Goal: Complete application form

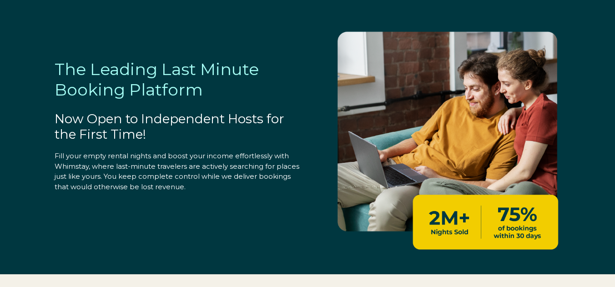
select select "US"
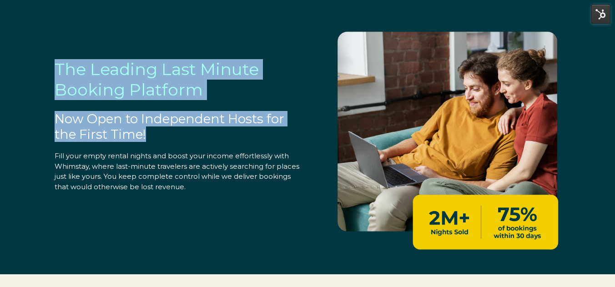
drag, startPoint x: 145, startPoint y: 136, endPoint x: 52, endPoint y: 72, distance: 113.1
click at [52, 72] on div "The Leading Last Minute Booking Platform Now Open to Independent Hosts for the …" at bounding box center [168, 105] width 264 height 174
copy div "The Leading Last Minute Booking Platform Now Open to Independent Hosts for the …"
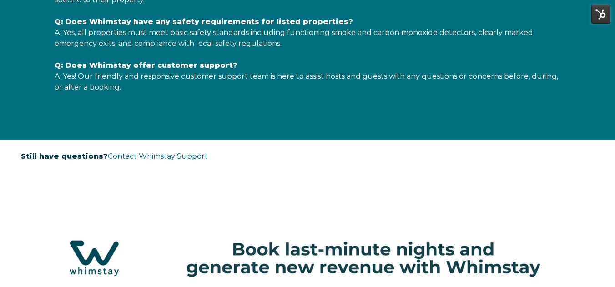
scroll to position [1984, 0]
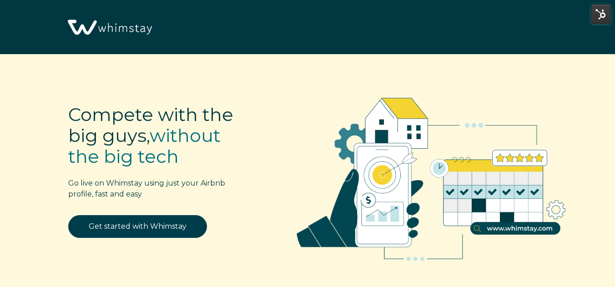
select select "US"
select select "Standard"
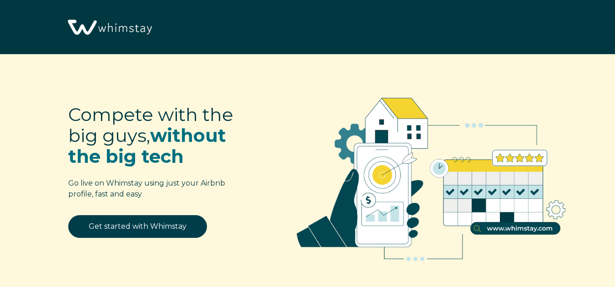
select select "US"
select select "Standard"
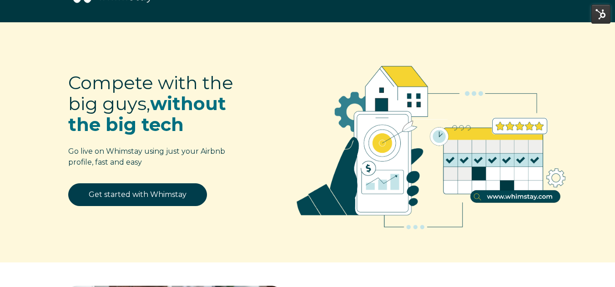
scroll to position [25, 0]
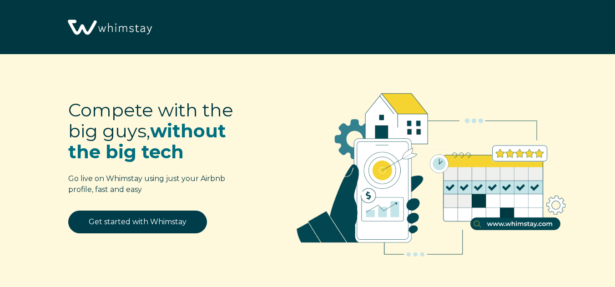
select select "US"
select select "Standard"
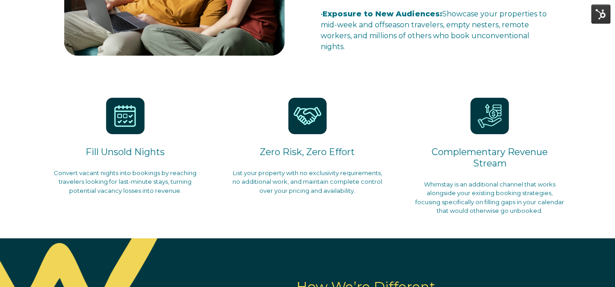
scroll to position [404, 0]
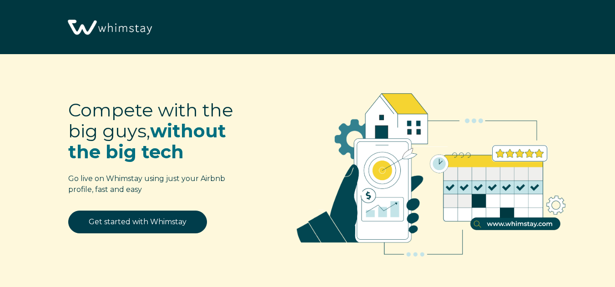
select select "US"
select select "Standard"
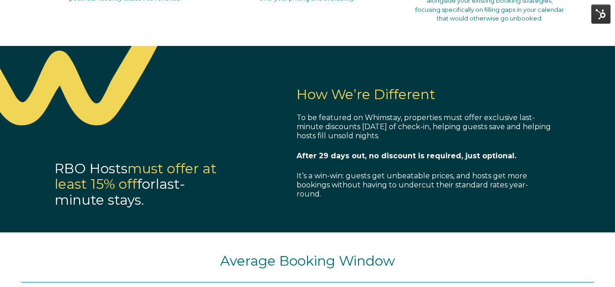
scroll to position [619, 0]
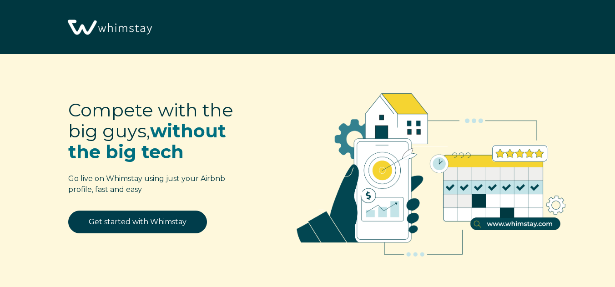
select select "US"
select select "Standard"
select select "US"
select select "Standard"
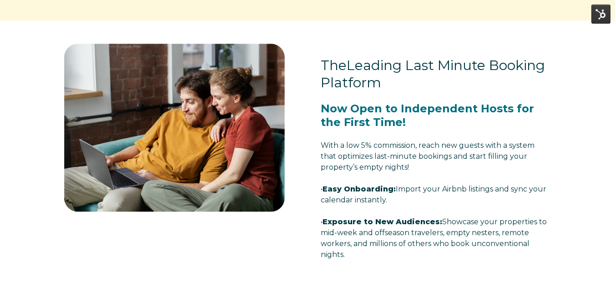
scroll to position [255, 0]
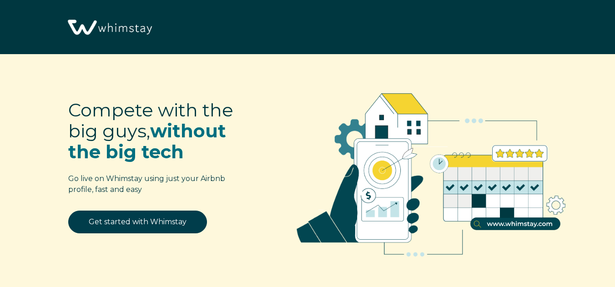
select select "US"
select select "Standard"
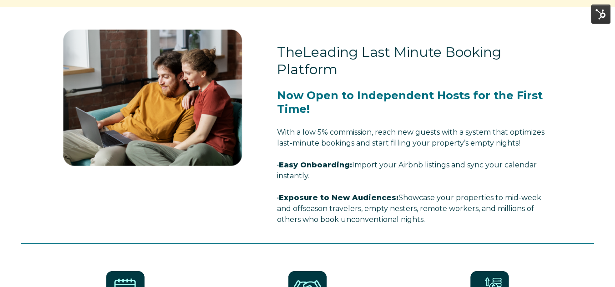
scroll to position [286, 0]
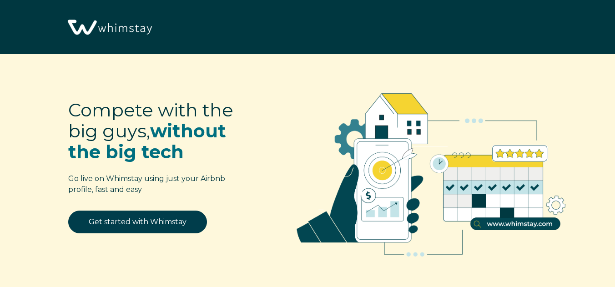
select select "US"
select select "Standard"
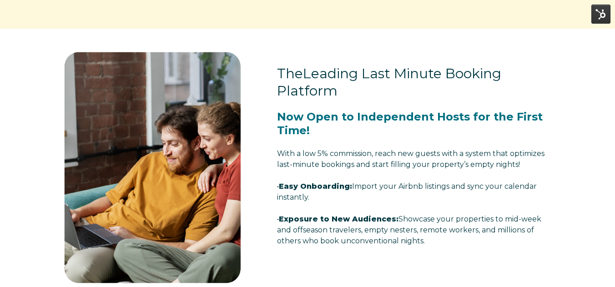
scroll to position [255, 0]
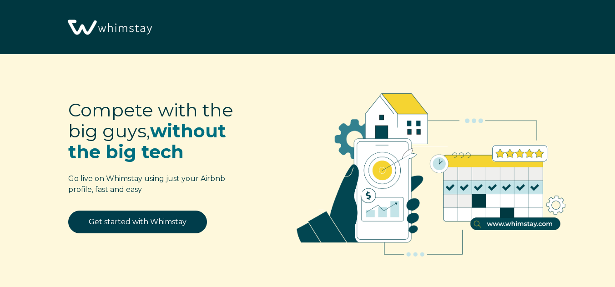
select select "US"
select select "Standard"
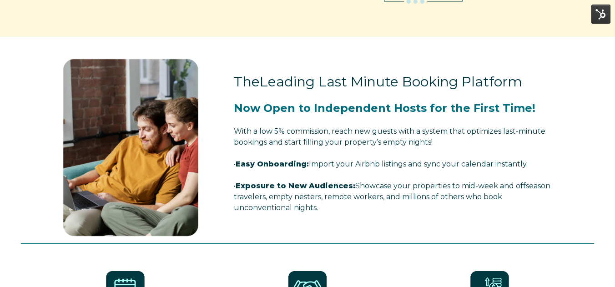
scroll to position [252, 0]
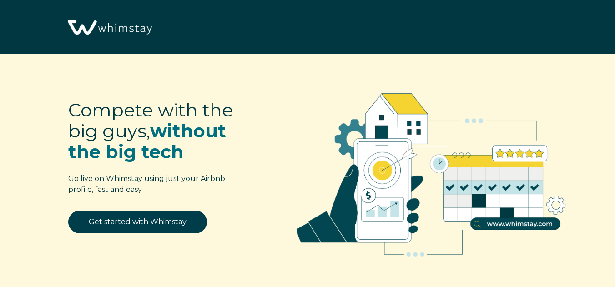
select select "US"
select select "Standard"
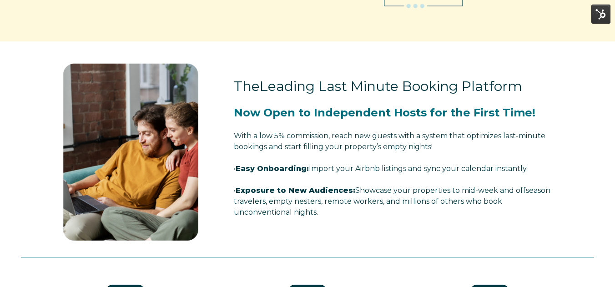
scroll to position [246, 0]
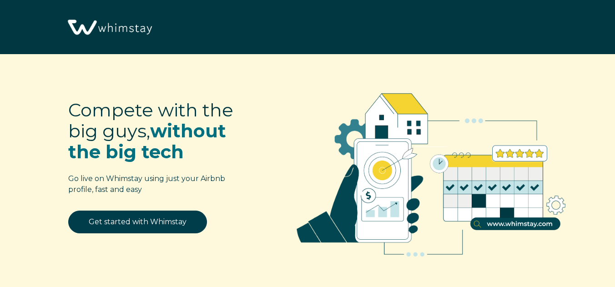
select select "US"
select select "Standard"
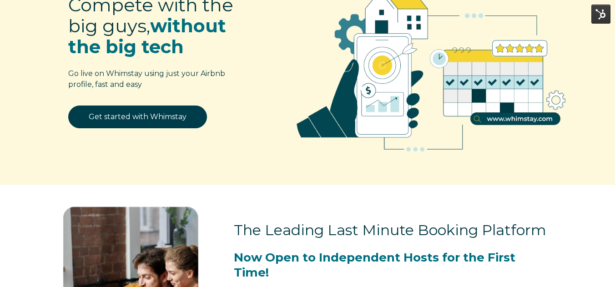
scroll to position [83, 0]
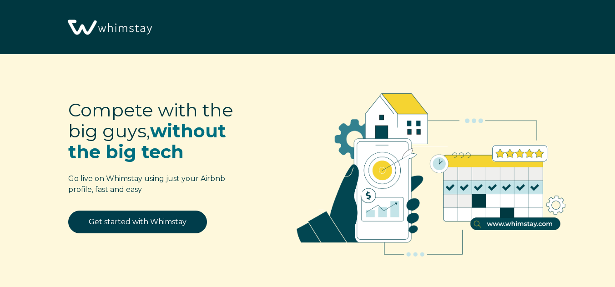
select select "US"
select select "Standard"
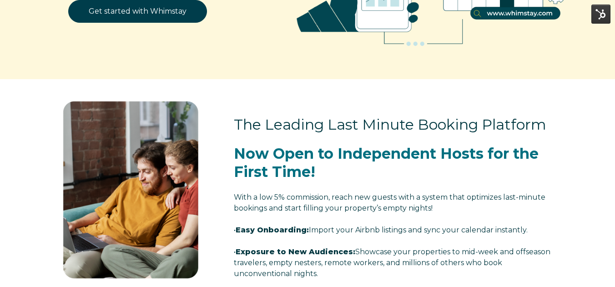
scroll to position [222, 0]
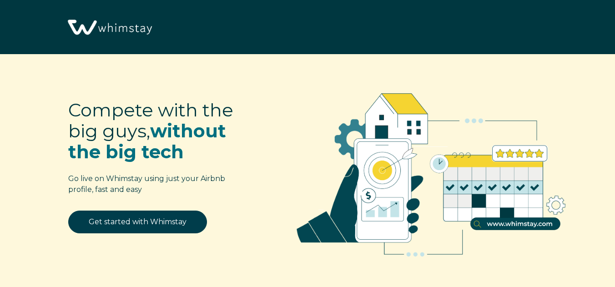
select select "US"
select select "Standard"
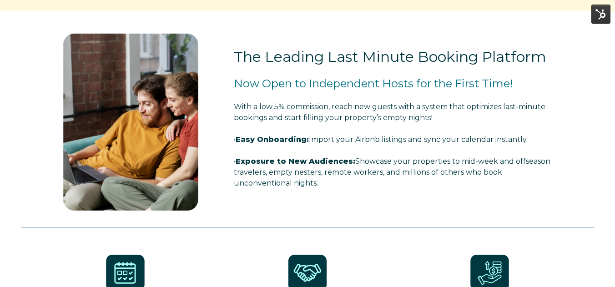
scroll to position [279, 0]
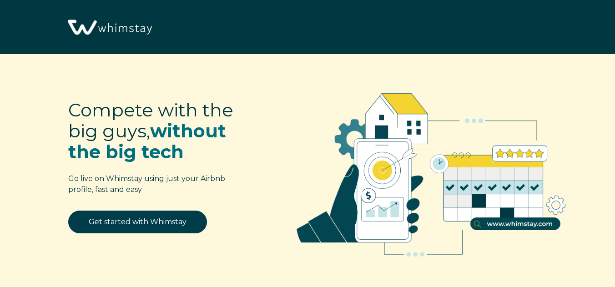
select select "US"
select select "Standard"
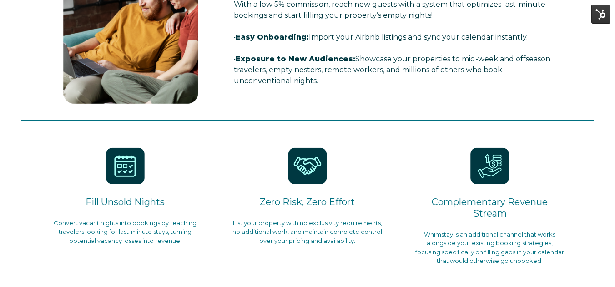
scroll to position [417, 0]
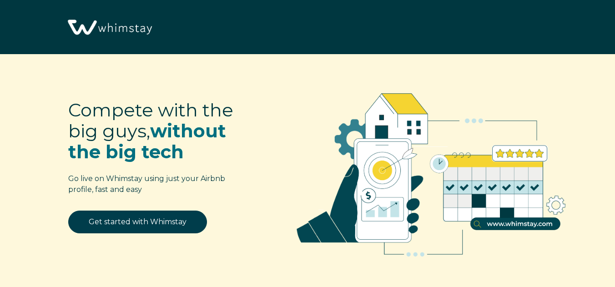
select select "US"
select select "Standard"
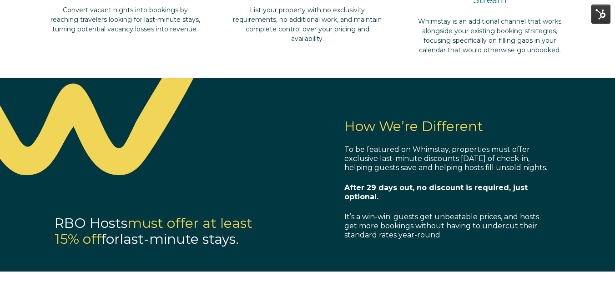
scroll to position [614, 0]
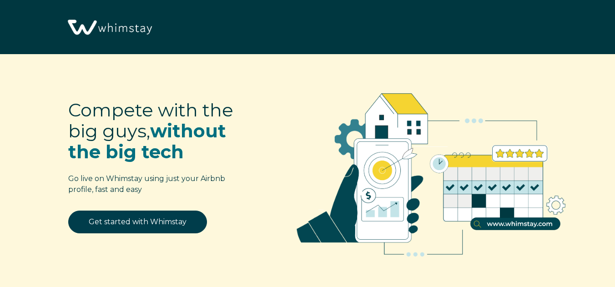
select select "US"
select select "Standard"
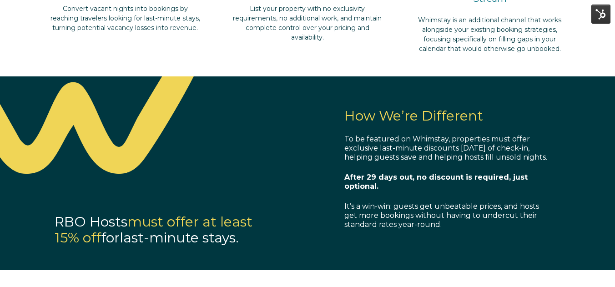
scroll to position [596, 0]
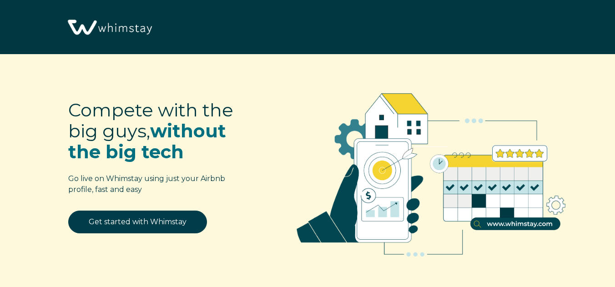
select select "US"
select select "Standard"
select select "US"
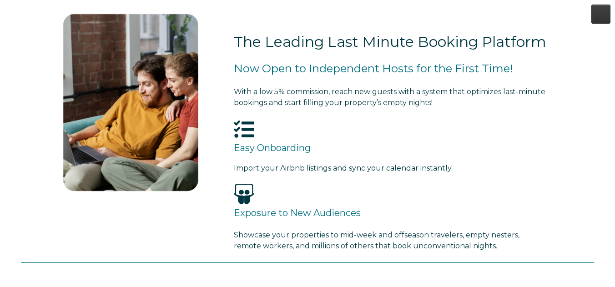
scroll to position [277, 0]
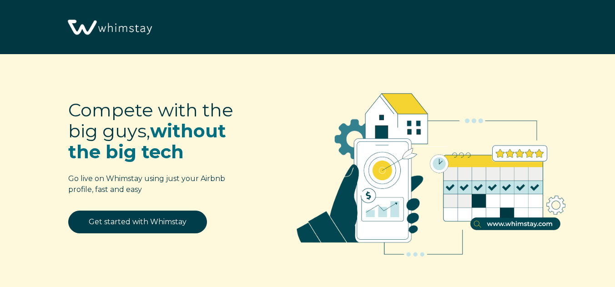
select select "US"
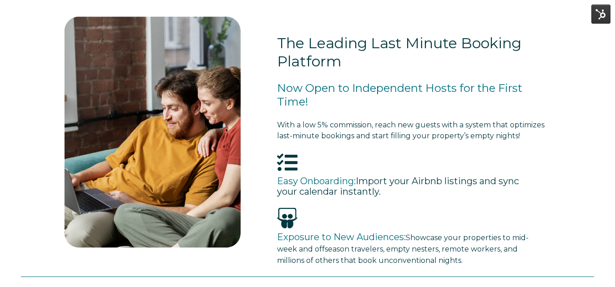
scroll to position [293, 0]
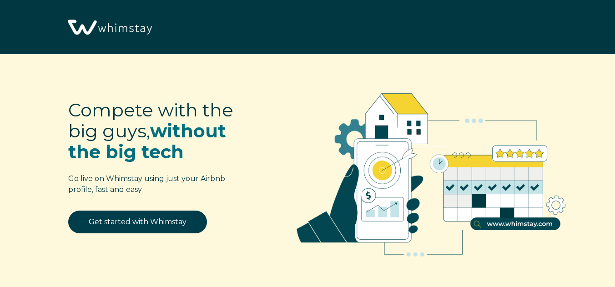
select select "US"
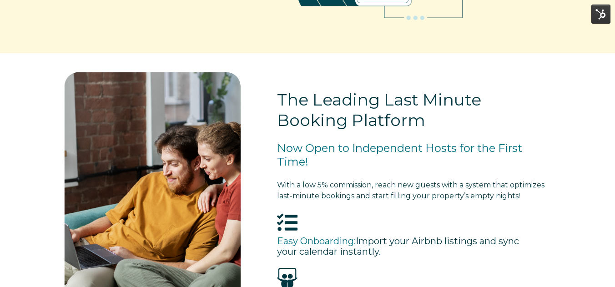
scroll to position [212, 0]
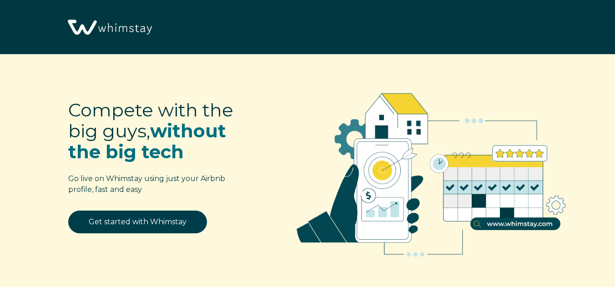
select select "US"
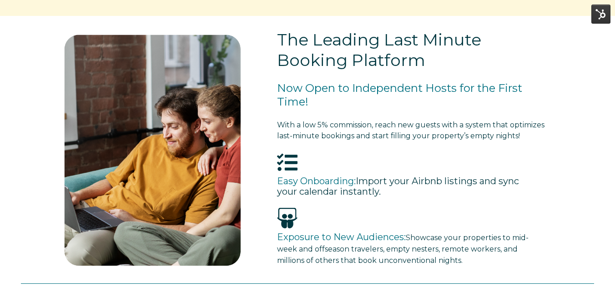
scroll to position [273, 0]
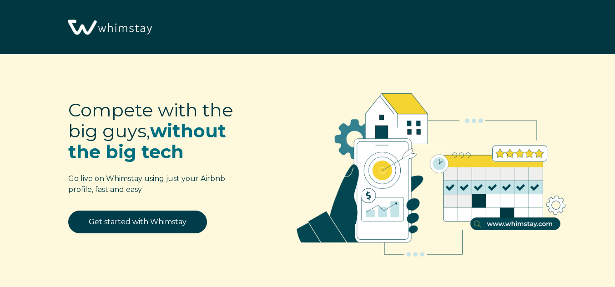
select select "US"
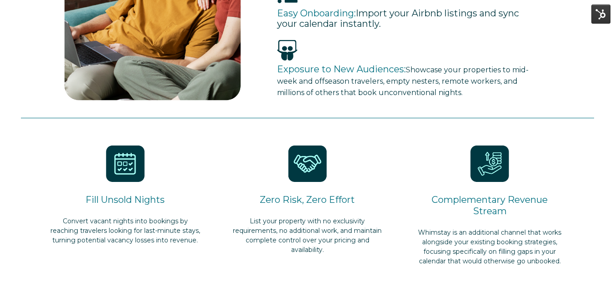
scroll to position [415, 0]
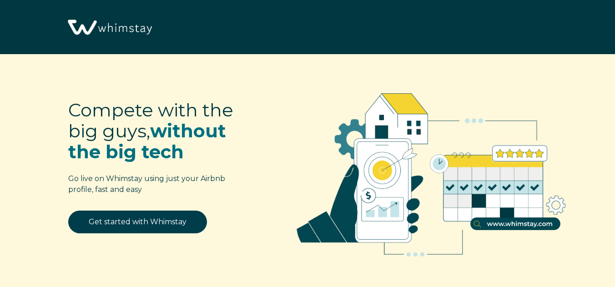
select select "US"
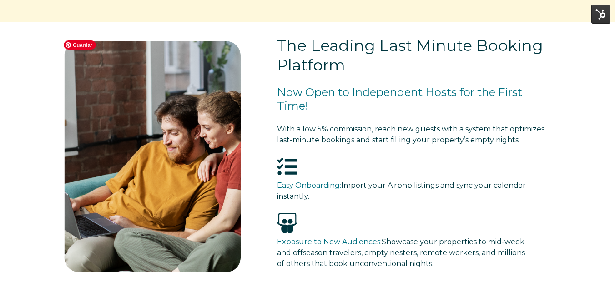
scroll to position [274, 0]
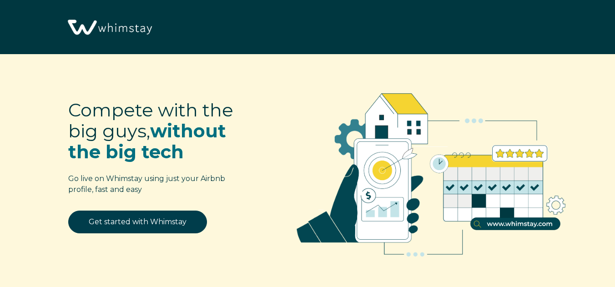
select select "US"
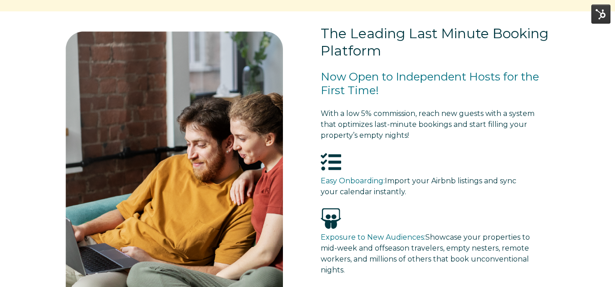
scroll to position [232, 0]
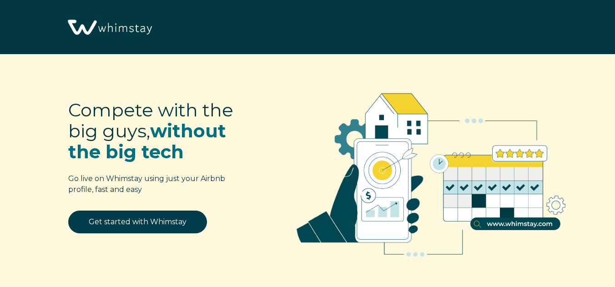
select select "US"
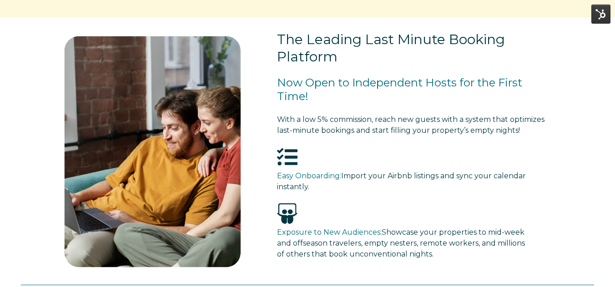
scroll to position [278, 0]
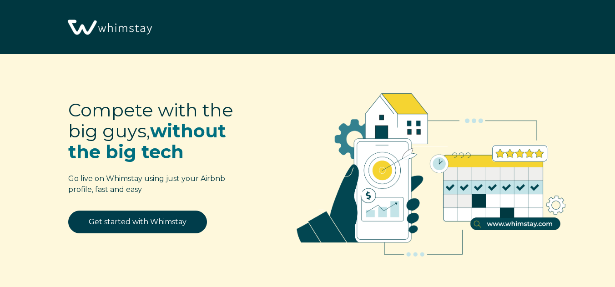
select select "US"
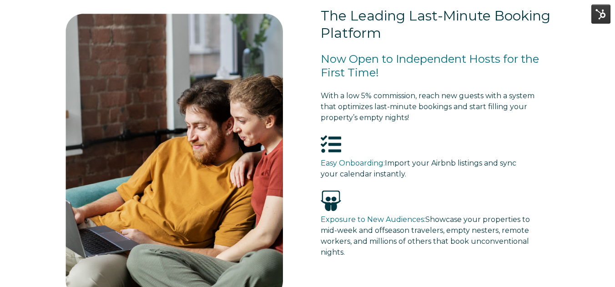
scroll to position [293, 0]
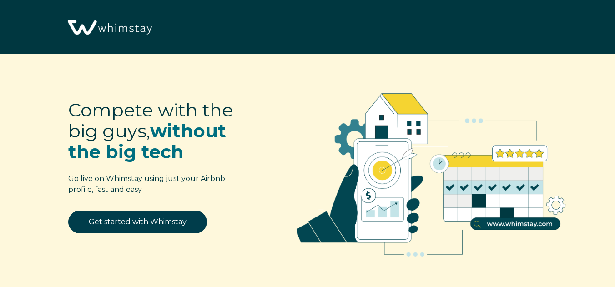
select select "US"
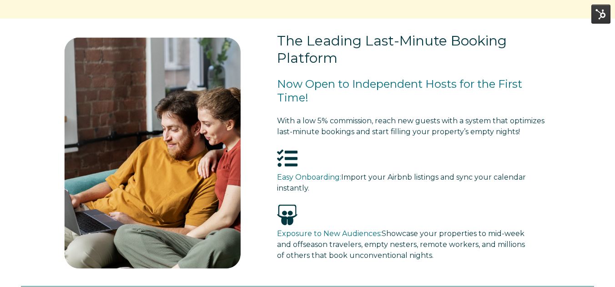
scroll to position [266, 0]
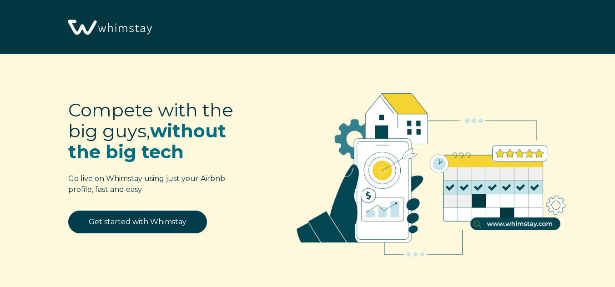
select select "US"
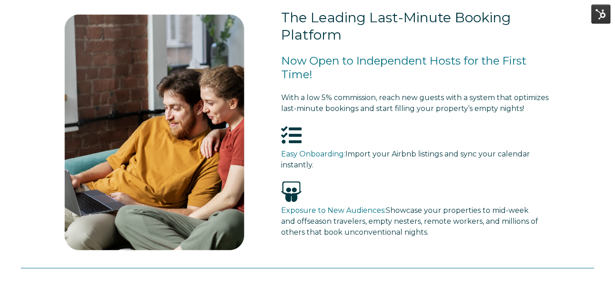
scroll to position [288, 0]
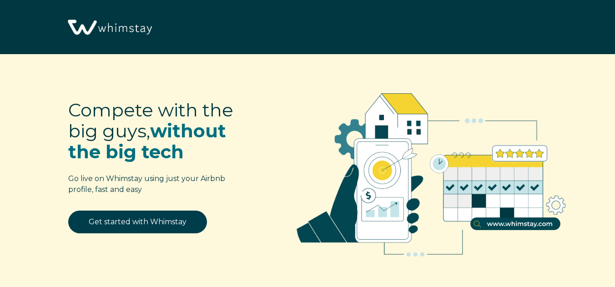
select select "US"
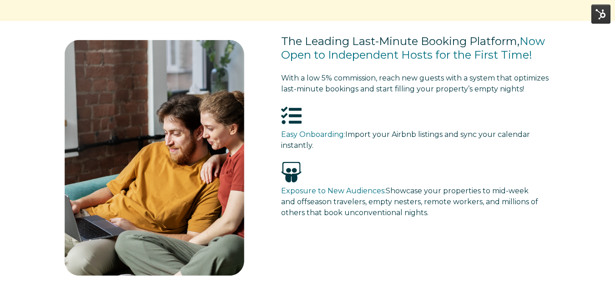
scroll to position [260, 0]
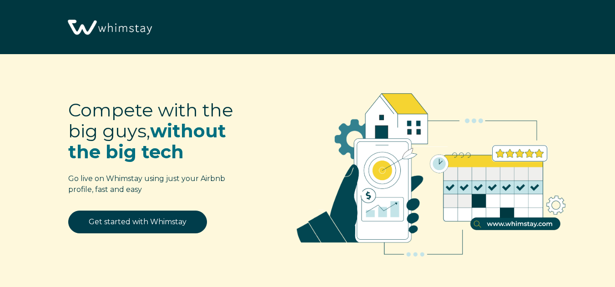
select select "US"
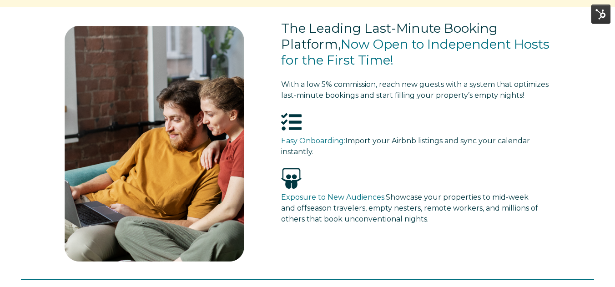
scroll to position [278, 0]
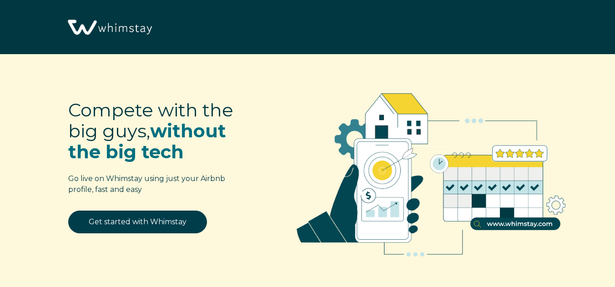
select select "US"
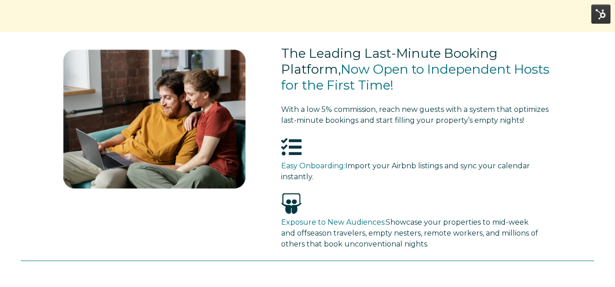
scroll to position [273, 0]
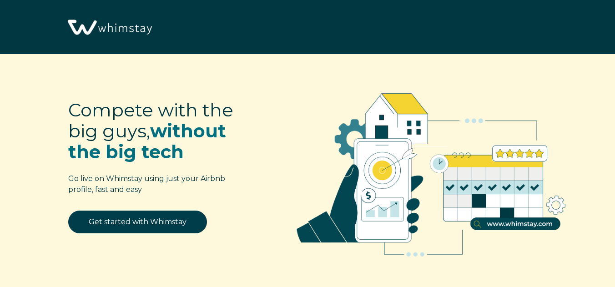
select select "US"
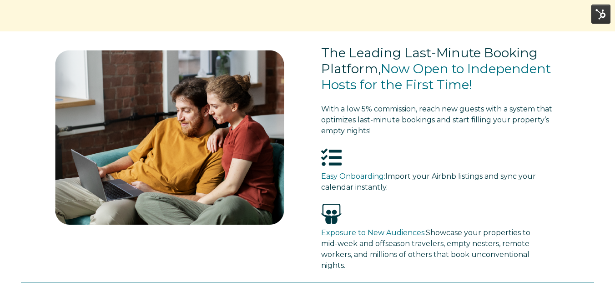
scroll to position [268, 0]
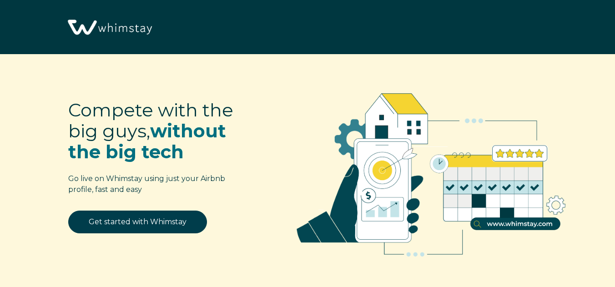
select select "US"
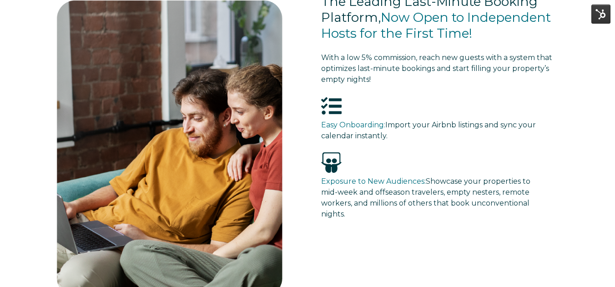
scroll to position [314, 0]
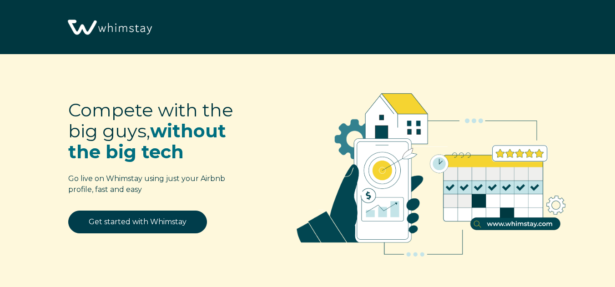
select select "US"
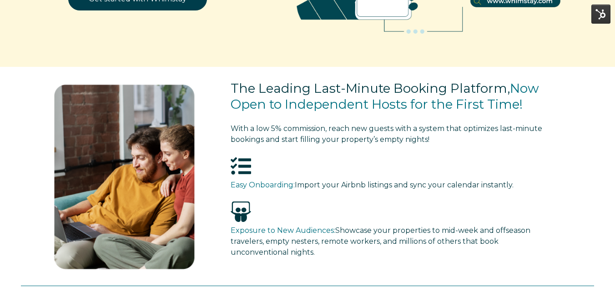
scroll to position [239, 0]
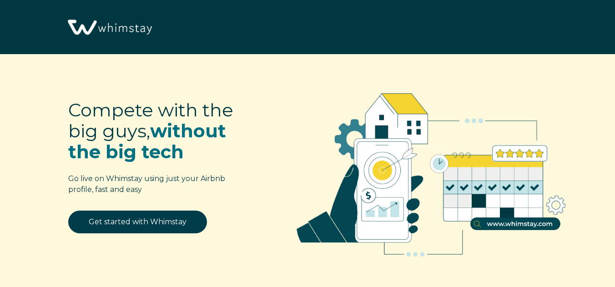
select select "US"
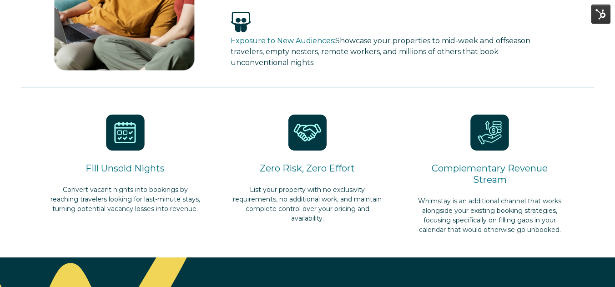
scroll to position [431, 0]
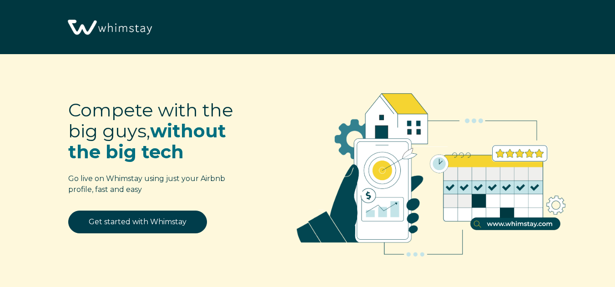
select select "US"
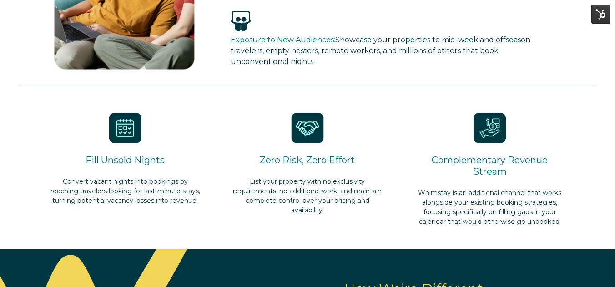
scroll to position [395, 0]
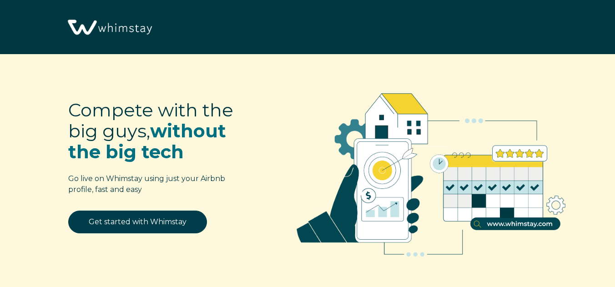
select select "US"
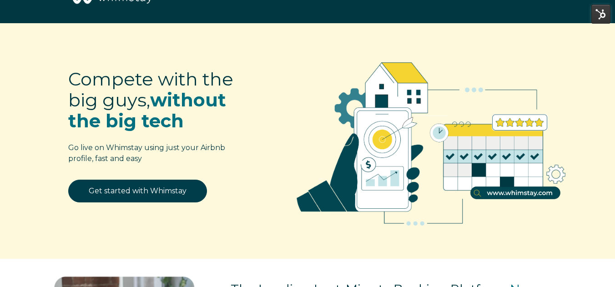
scroll to position [30, 0]
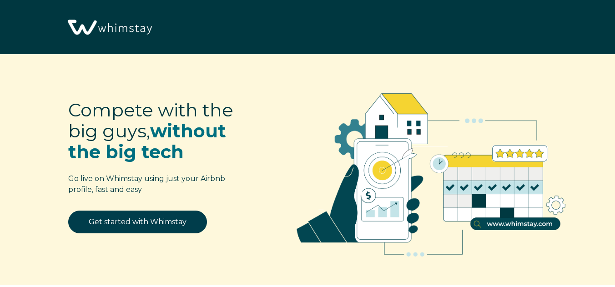
select select "US"
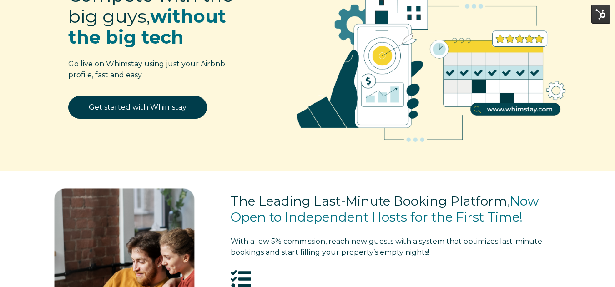
scroll to position [54, 0]
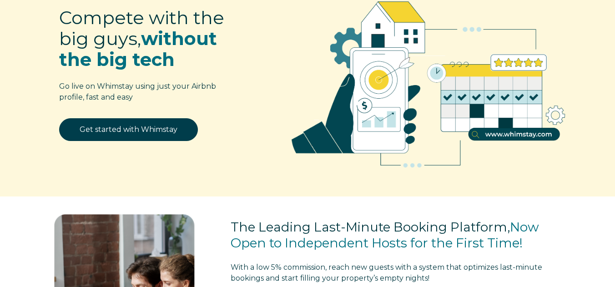
select select "US"
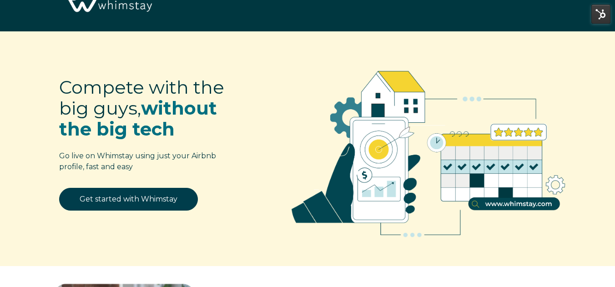
scroll to position [36, 0]
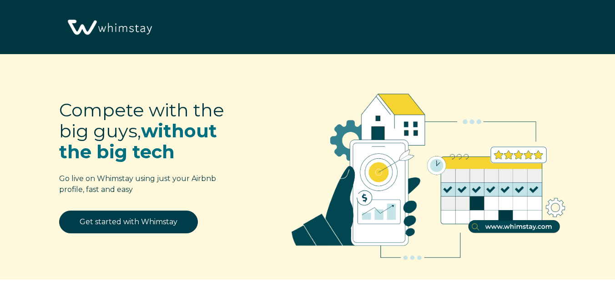
select select "US"
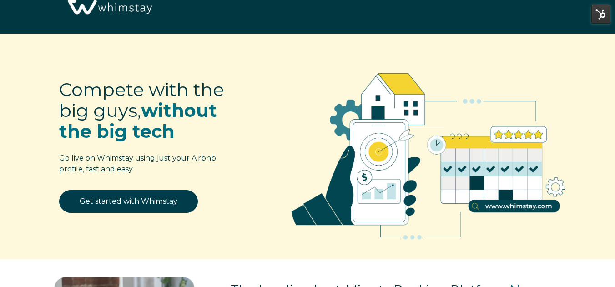
scroll to position [20, 0]
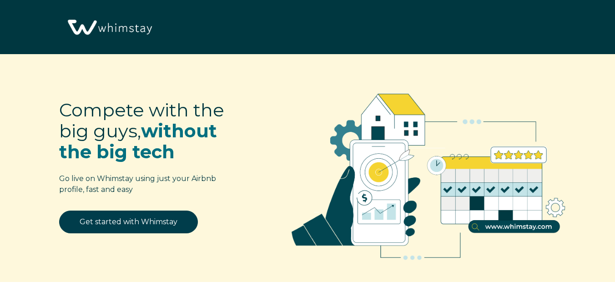
select select "US"
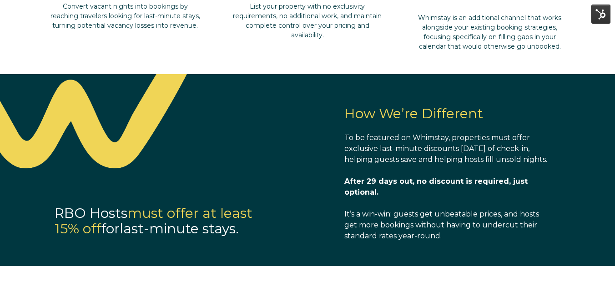
scroll to position [591, 0]
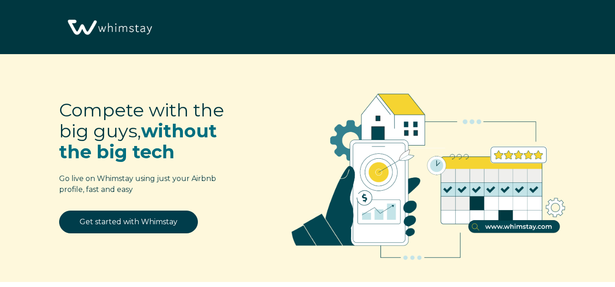
select select "US"
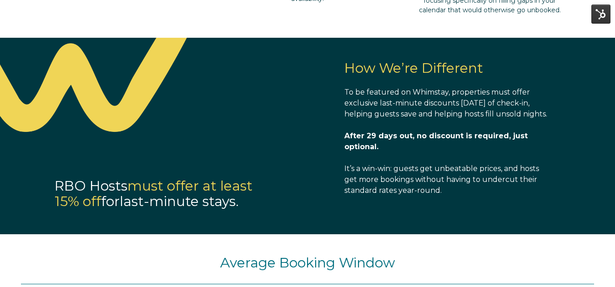
scroll to position [624, 0]
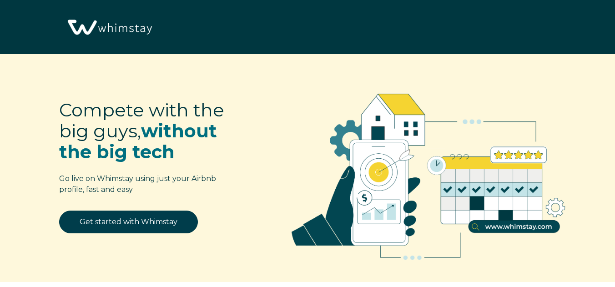
select select "US"
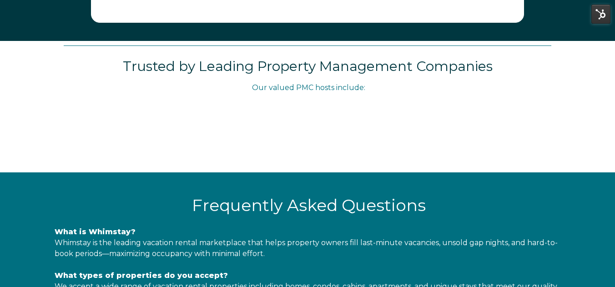
scroll to position [1475, 0]
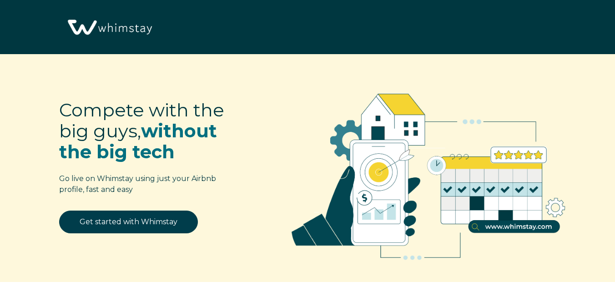
select select "US"
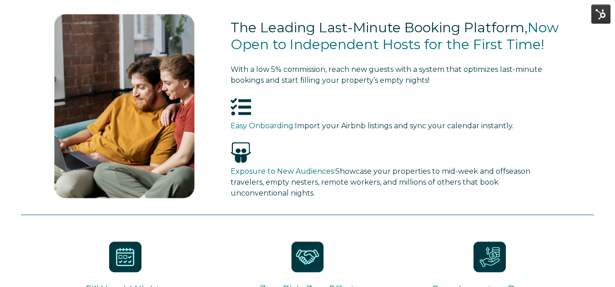
scroll to position [287, 0]
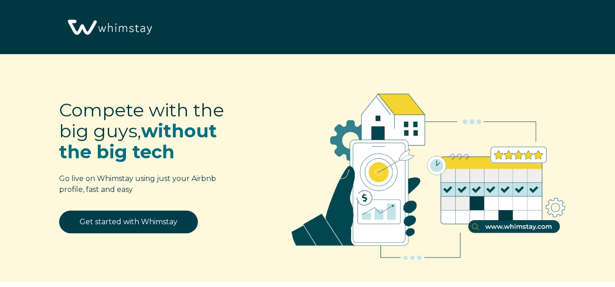
select select "US"
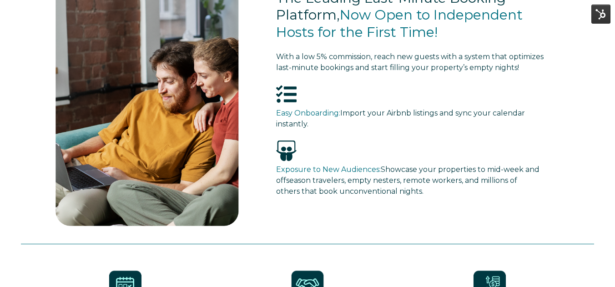
scroll to position [284, 0]
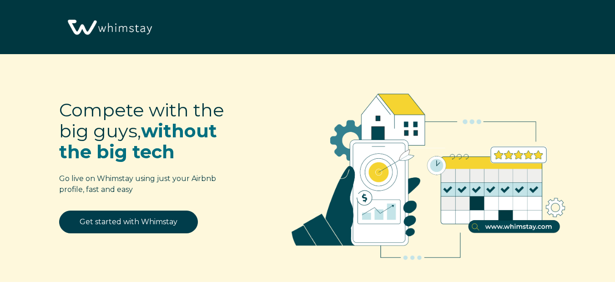
select select "US"
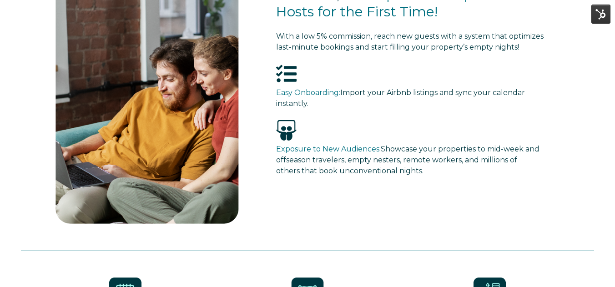
scroll to position [275, 0]
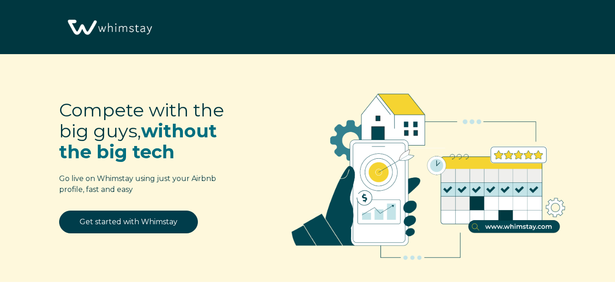
select select "US"
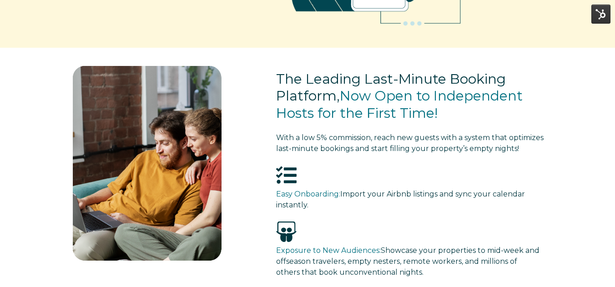
scroll to position [247, 0]
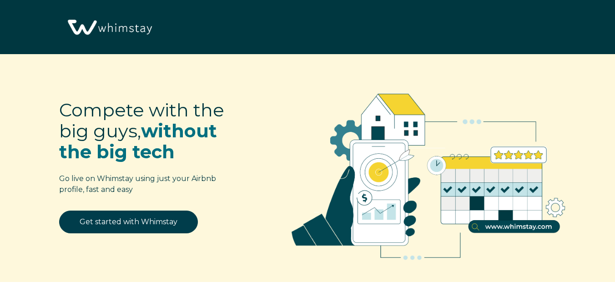
select select "US"
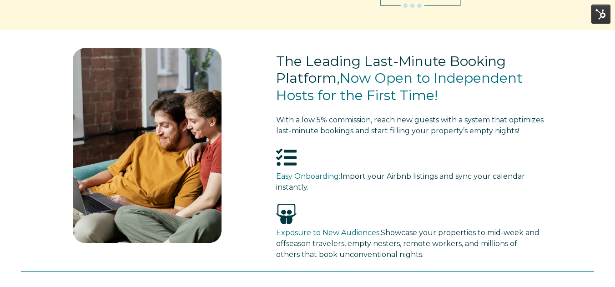
scroll to position [254, 0]
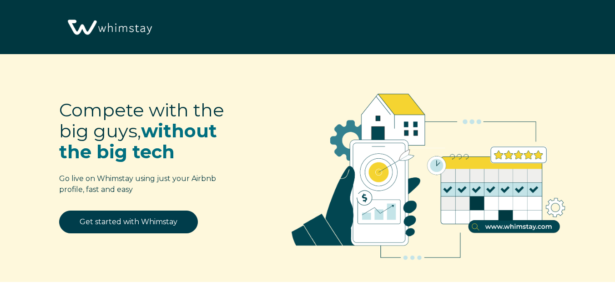
select select "US"
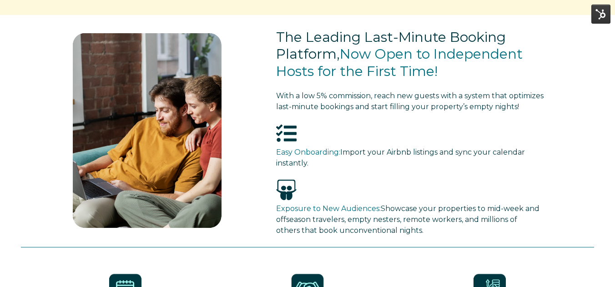
scroll to position [276, 0]
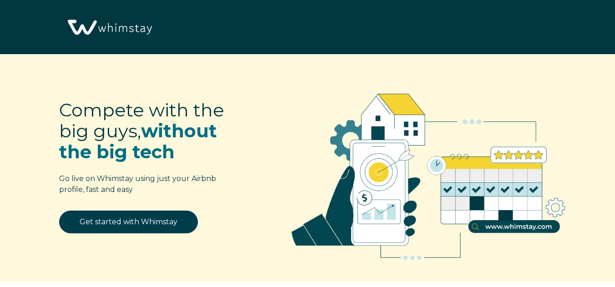
select select "US"
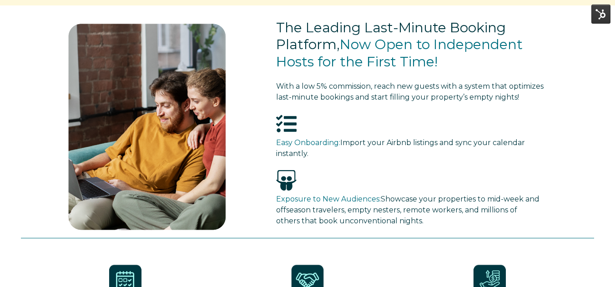
scroll to position [263, 0]
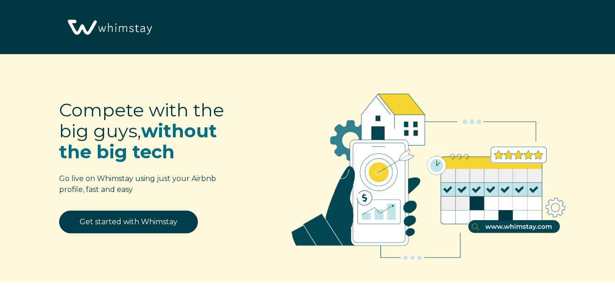
select select "US"
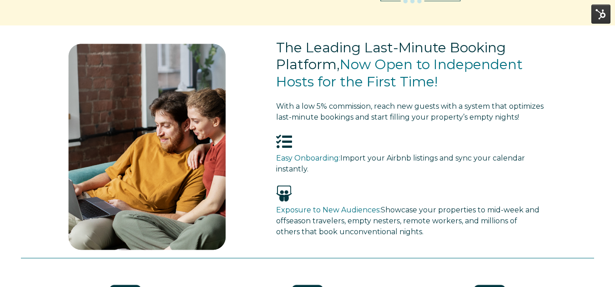
scroll to position [259, 0]
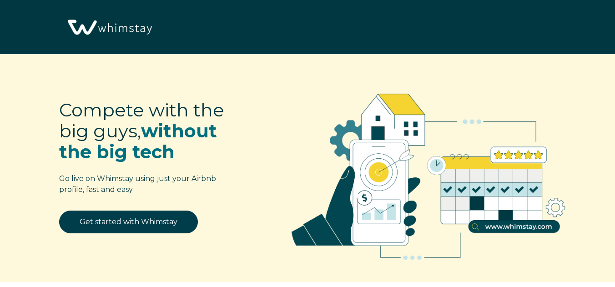
select select "US"
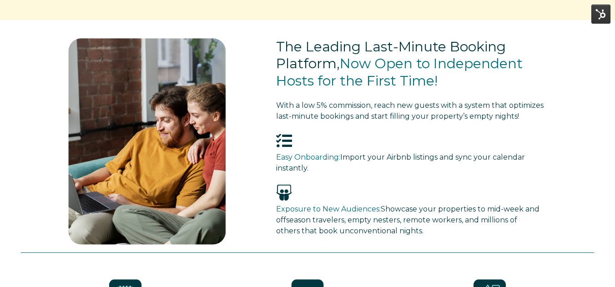
scroll to position [264, 0]
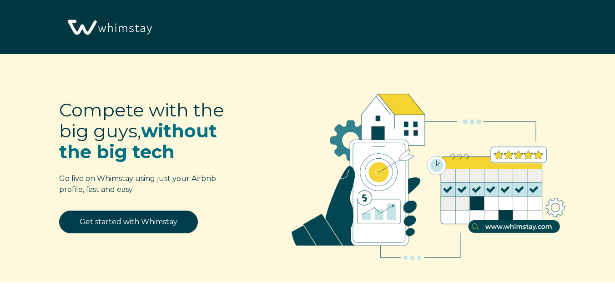
select select "US"
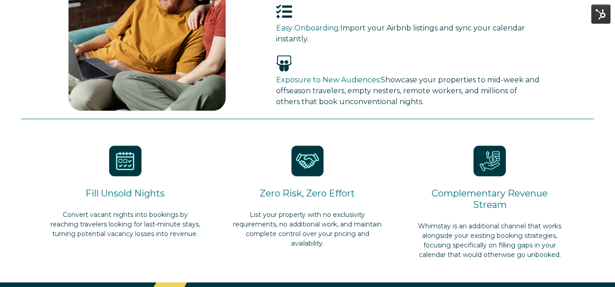
scroll to position [400, 0]
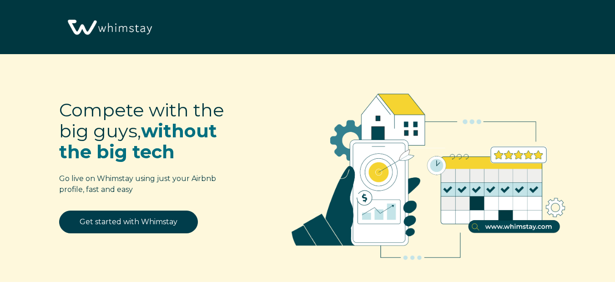
select select "US"
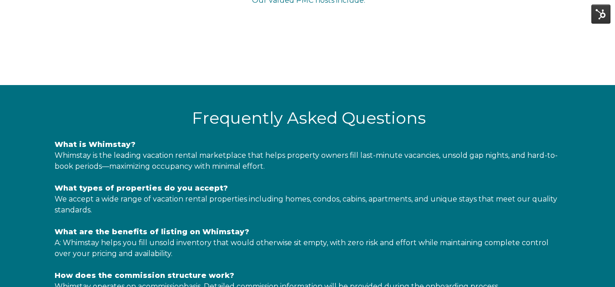
scroll to position [1567, 0]
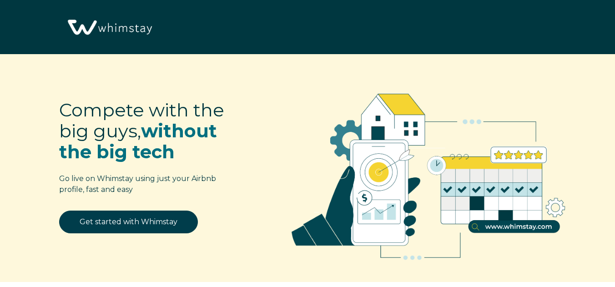
select select "US"
